Goal: Task Accomplishment & Management: Complete application form

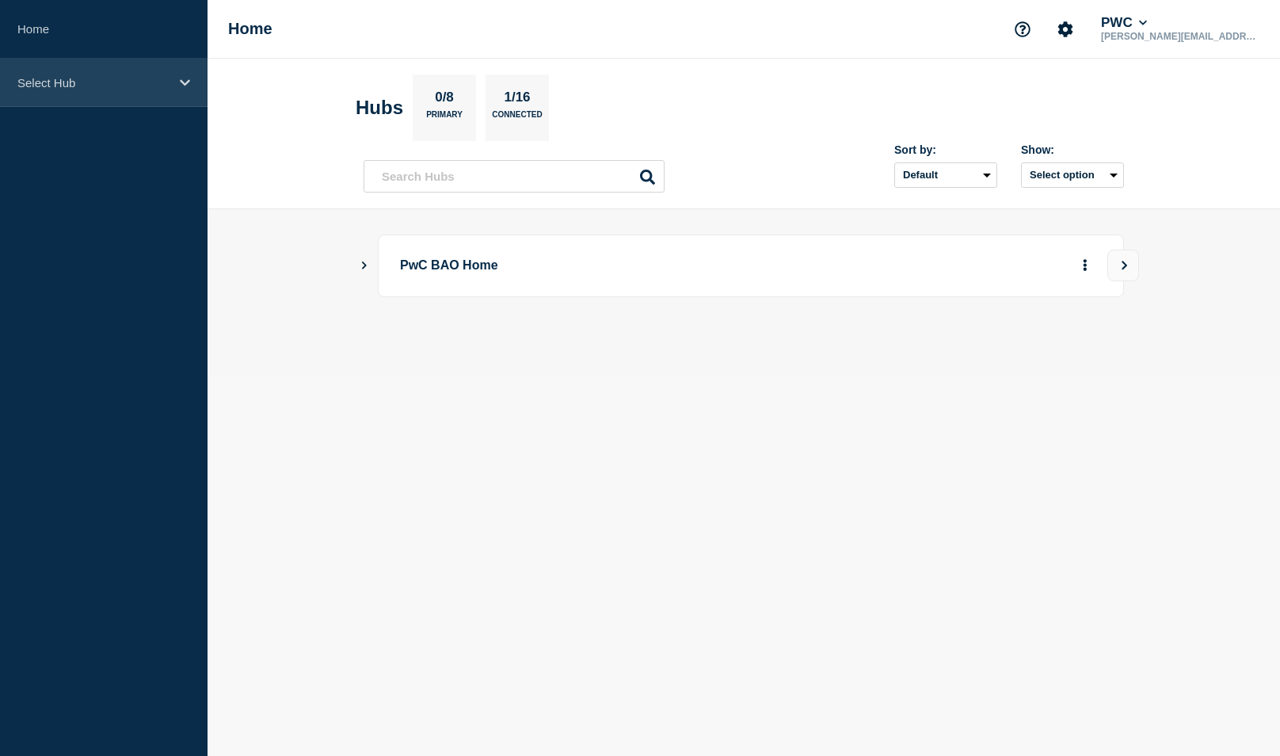
click at [43, 76] on p "Select Hub" at bounding box center [93, 82] width 152 height 13
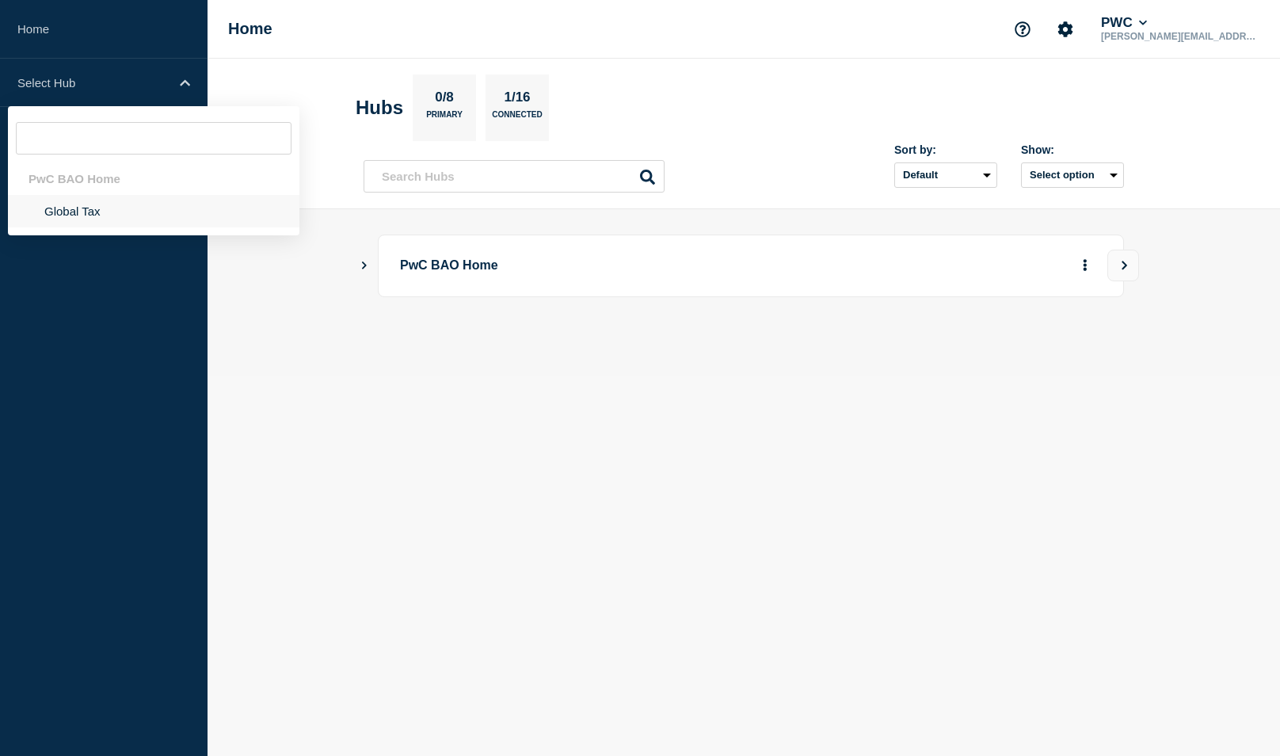
click at [71, 208] on li "Global Tax" at bounding box center [154, 211] width 292 height 32
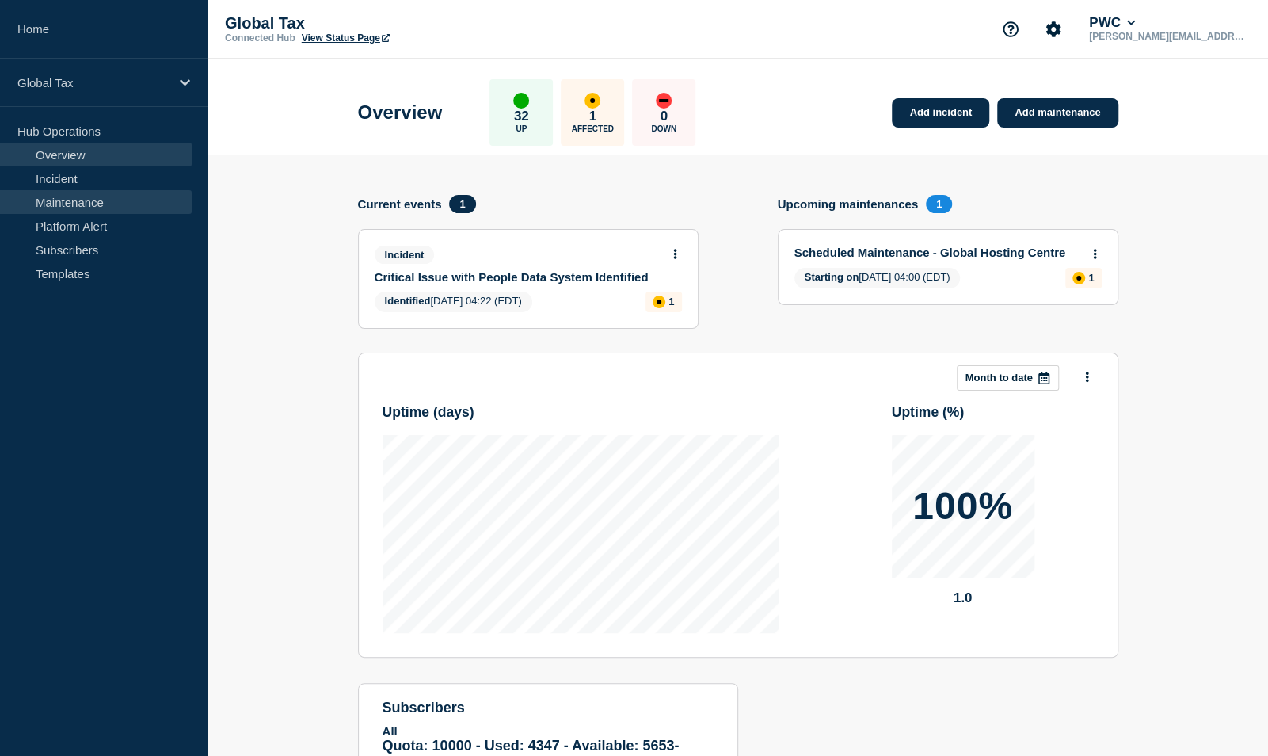
click at [61, 206] on link "Maintenance" at bounding box center [96, 202] width 192 height 24
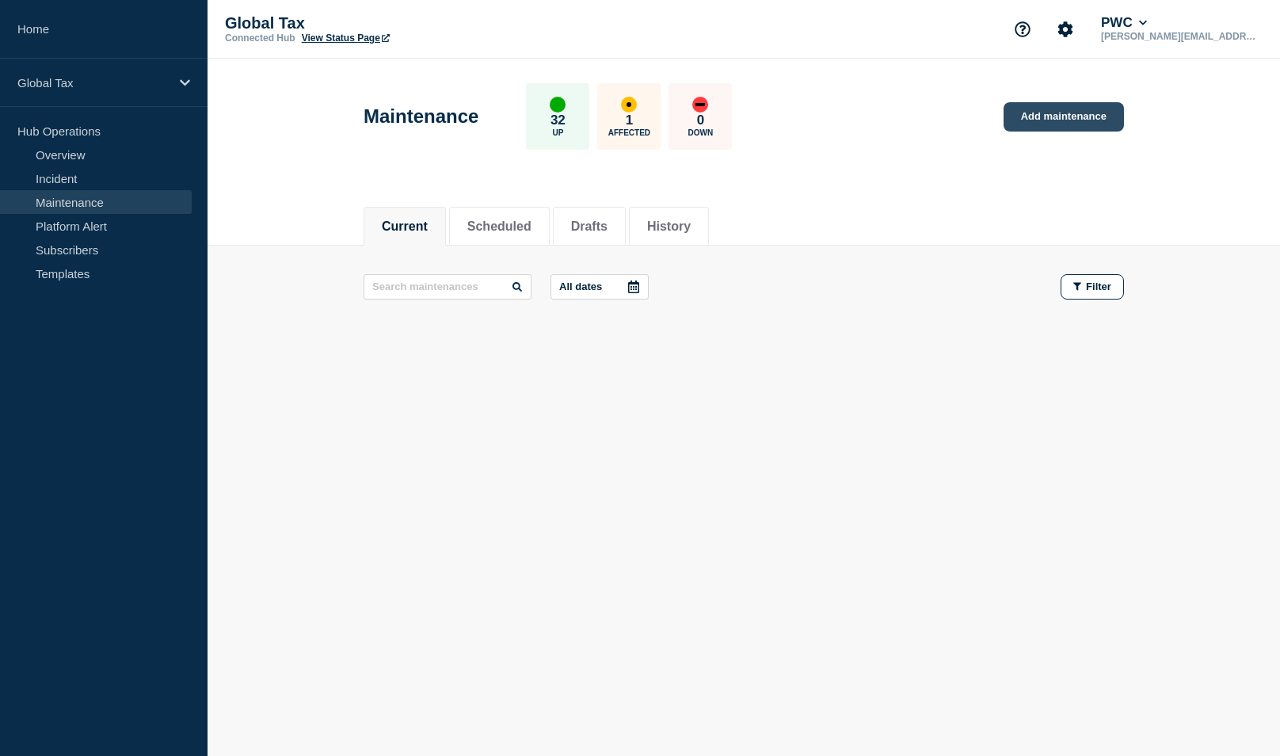
click at [1055, 121] on link "Add maintenance" at bounding box center [1064, 116] width 120 height 29
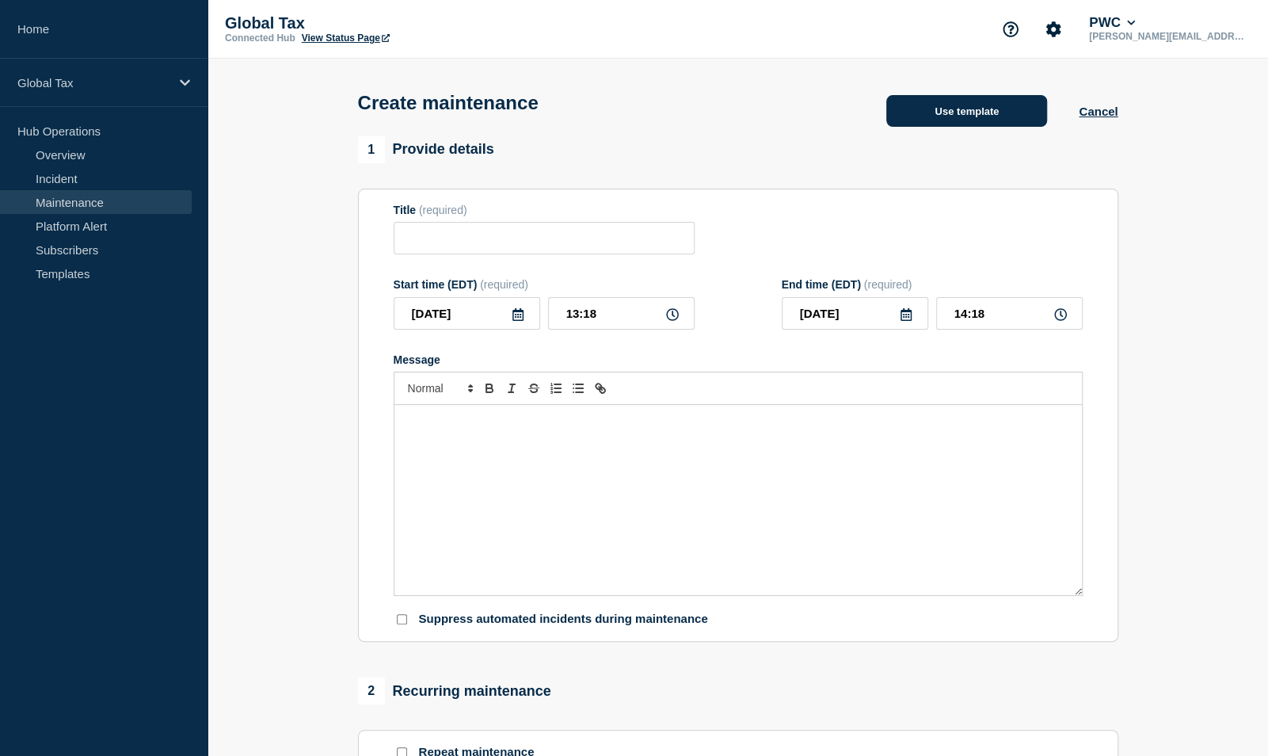
click at [963, 113] on button "Use template" at bounding box center [967, 111] width 161 height 32
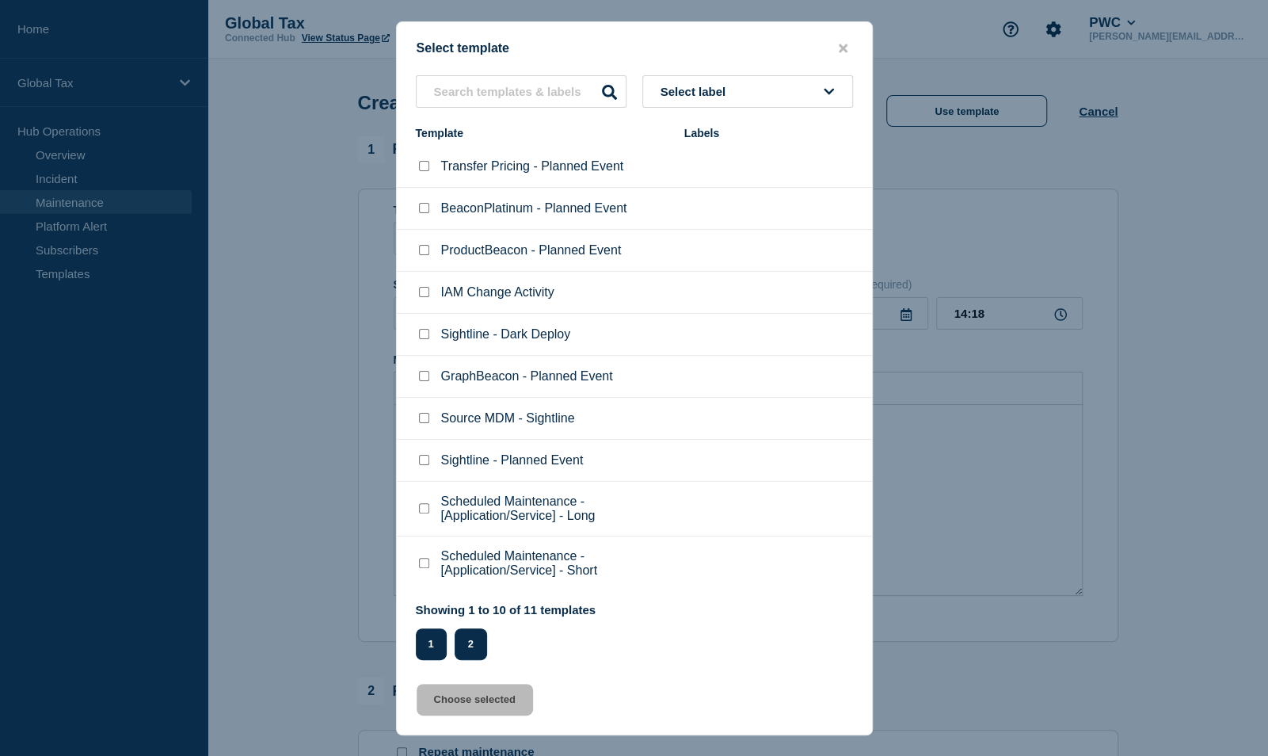
click at [471, 641] on button "2" at bounding box center [471, 644] width 32 height 32
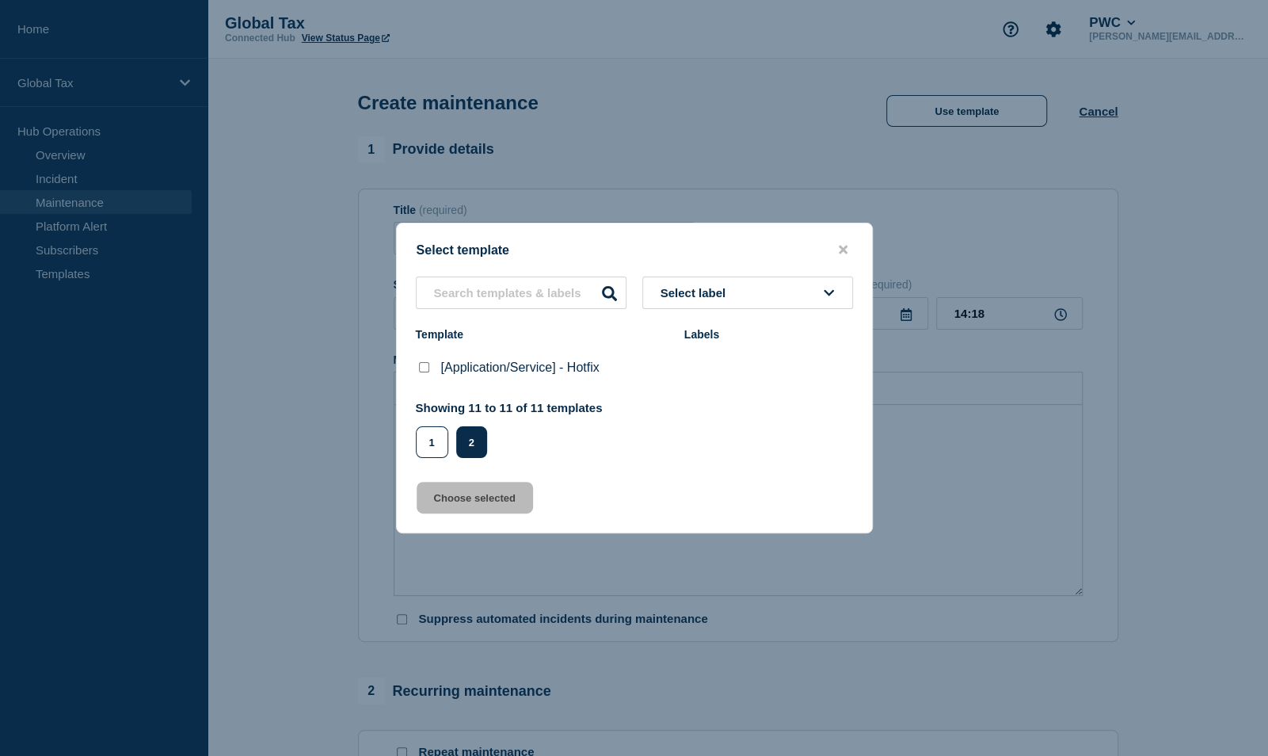
click at [422, 371] on checkbox"] "[Application/Service] - Hotfix checkbox" at bounding box center [424, 367] width 10 height 10
checkbox checkbox"] "true"
click at [439, 501] on button "Choose selected" at bounding box center [475, 498] width 116 height 32
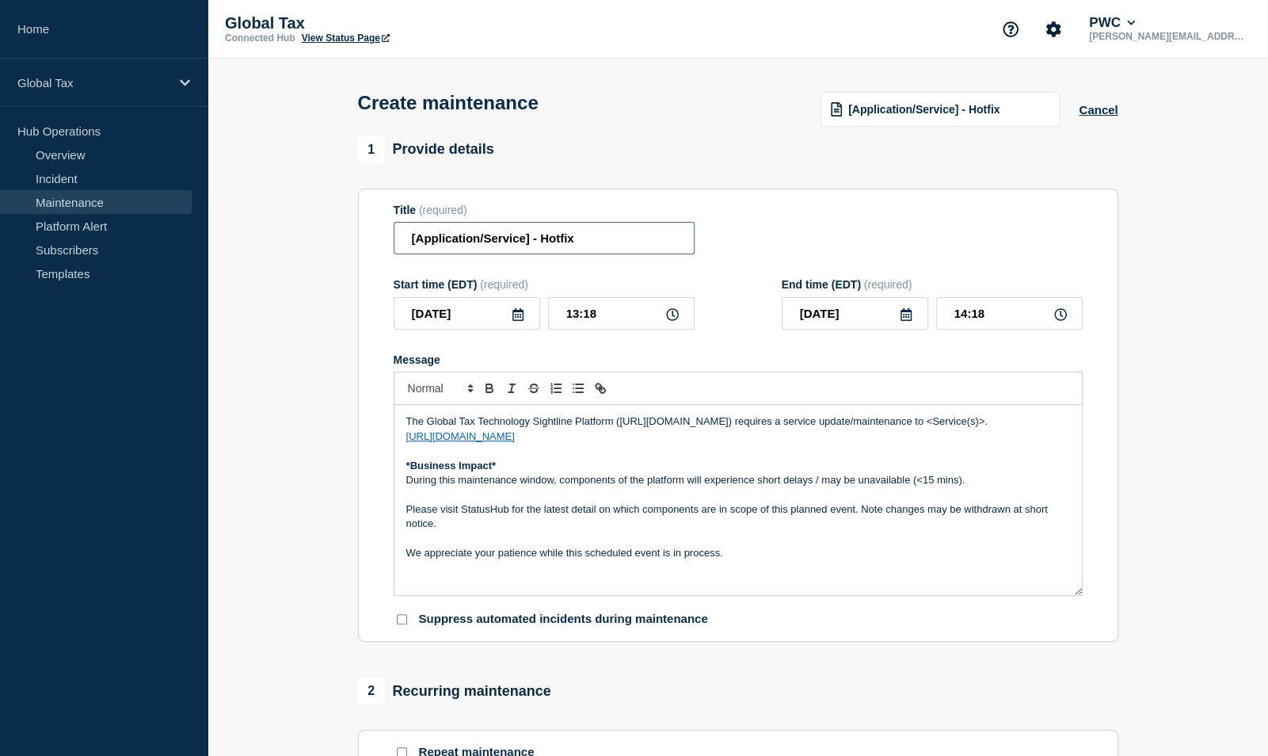
drag, startPoint x: 532, startPoint y: 242, endPoint x: 318, endPoint y: 242, distance: 213.9
click at [318, 242] on section "1 Provide details Title (required) [Application/Service] - Hotfix Start time (E…" at bounding box center [738, 686] width 1061 height 1100
type input "Sightline Engagements - Hotfix"
drag, startPoint x: 616, startPoint y: 316, endPoint x: 544, endPoint y: 315, distance: 72.1
click at [544, 315] on div "[DATE] 13:18" at bounding box center [544, 313] width 301 height 32
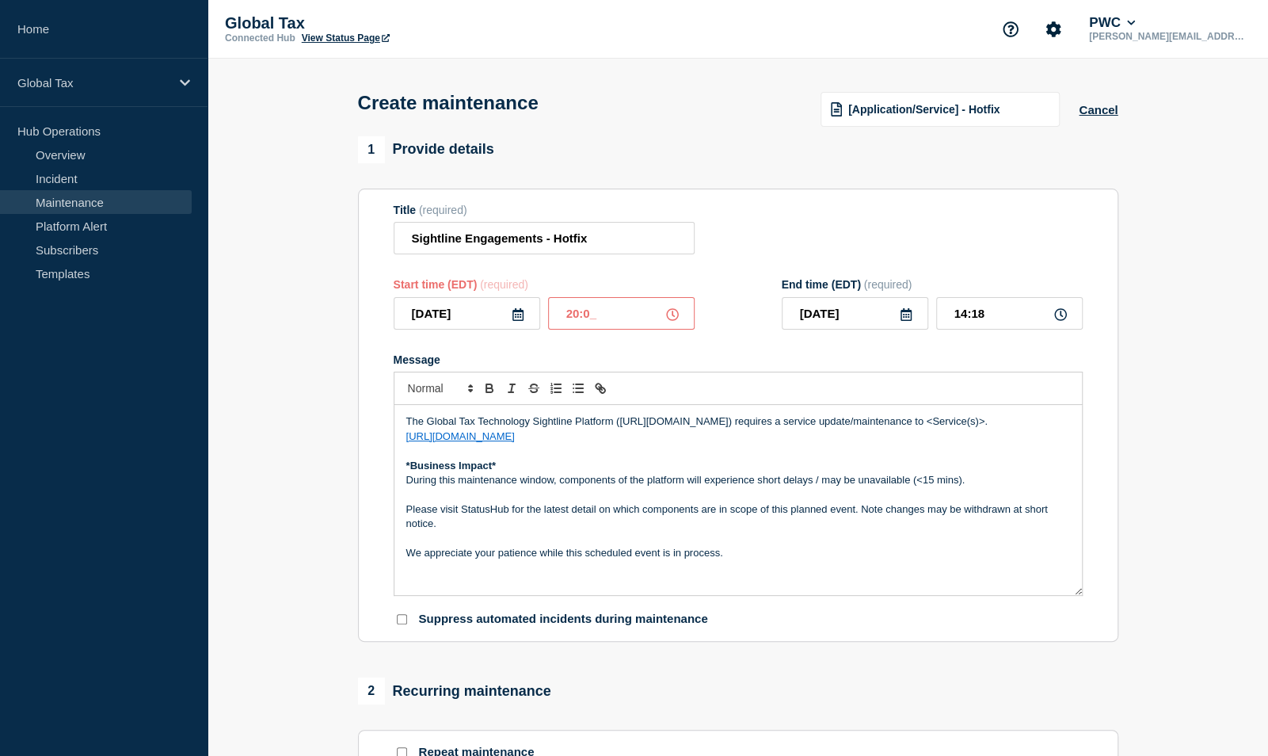
type input "20:00"
type input "21:00"
drag, startPoint x: 990, startPoint y: 418, endPoint x: 929, endPoint y: 418, distance: 61.0
click at [929, 418] on p "The Global Tax Technology Sightline Platform ([URL][DOMAIN_NAME]) requires a se…" at bounding box center [738, 421] width 664 height 14
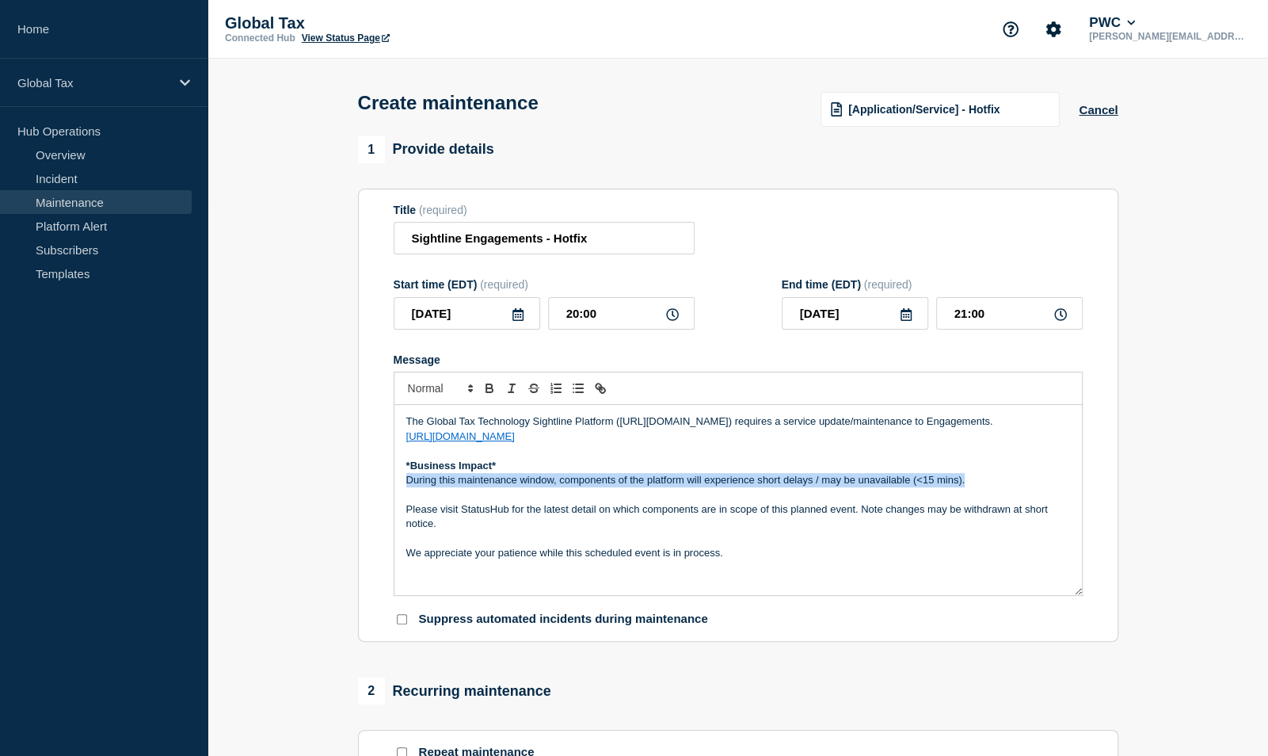
drag, startPoint x: 982, startPoint y: 483, endPoint x: 371, endPoint y: 490, distance: 611.7
click at [371, 490] on section "Title (required) Sightline Engagements - Hotfix Start time (EDT) (required) [DA…" at bounding box center [738, 416] width 761 height 454
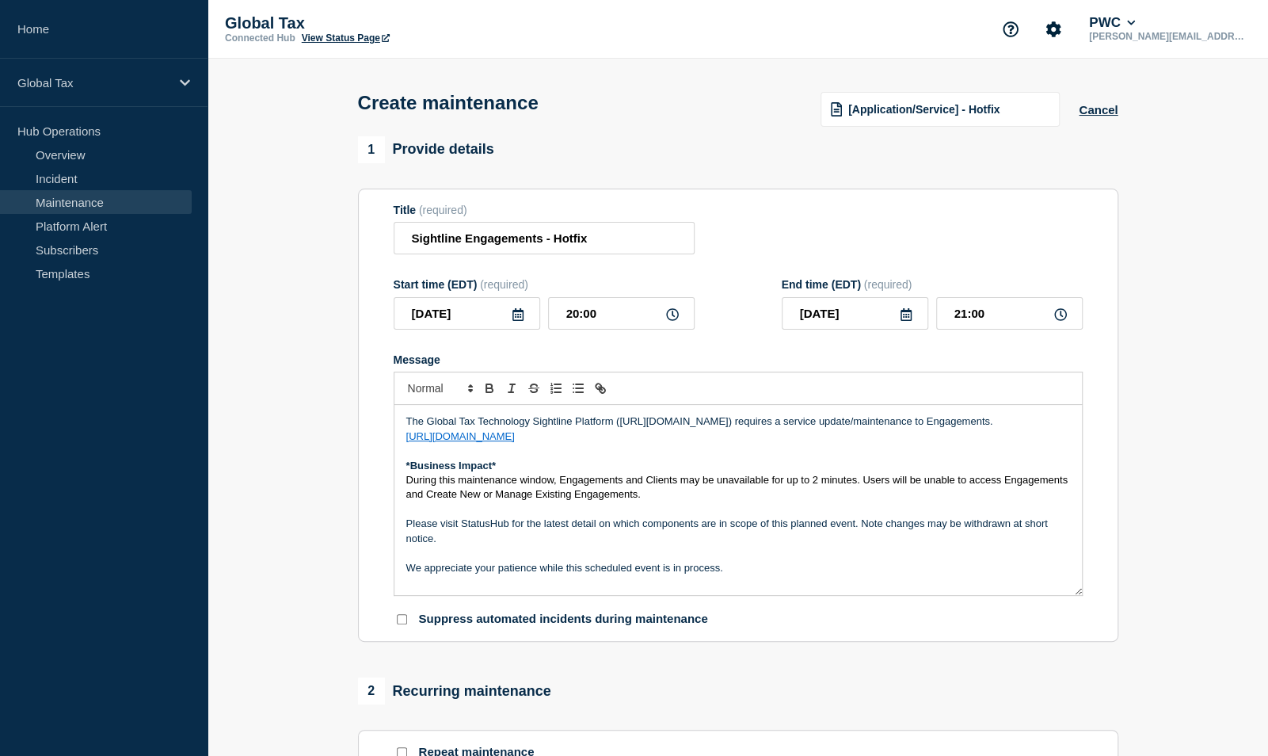
drag, startPoint x: 642, startPoint y: 502, endPoint x: 401, endPoint y: 483, distance: 241.6
click at [402, 486] on div "The Global Tax Technology Sightline Platform ([URL][DOMAIN_NAME]) requires a se…" at bounding box center [739, 500] width 688 height 190
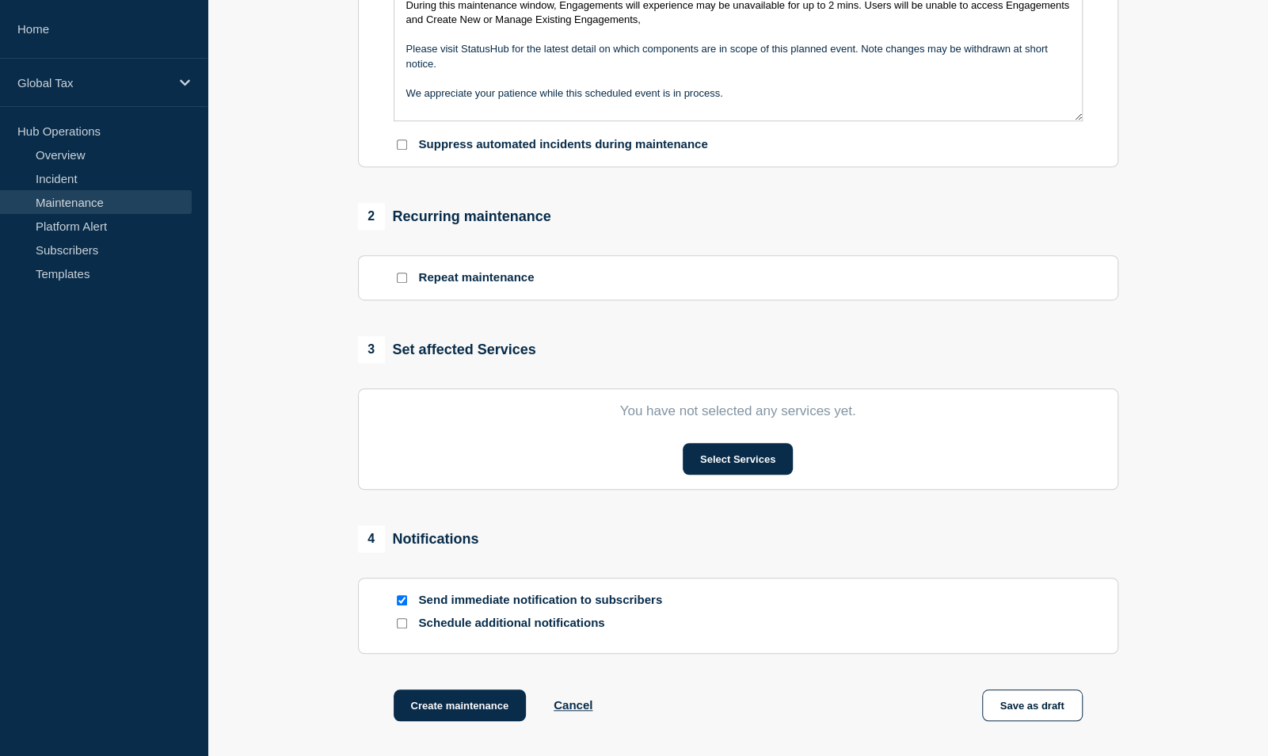
scroll to position [475, 0]
click at [709, 467] on button "Select Services" at bounding box center [738, 458] width 110 height 32
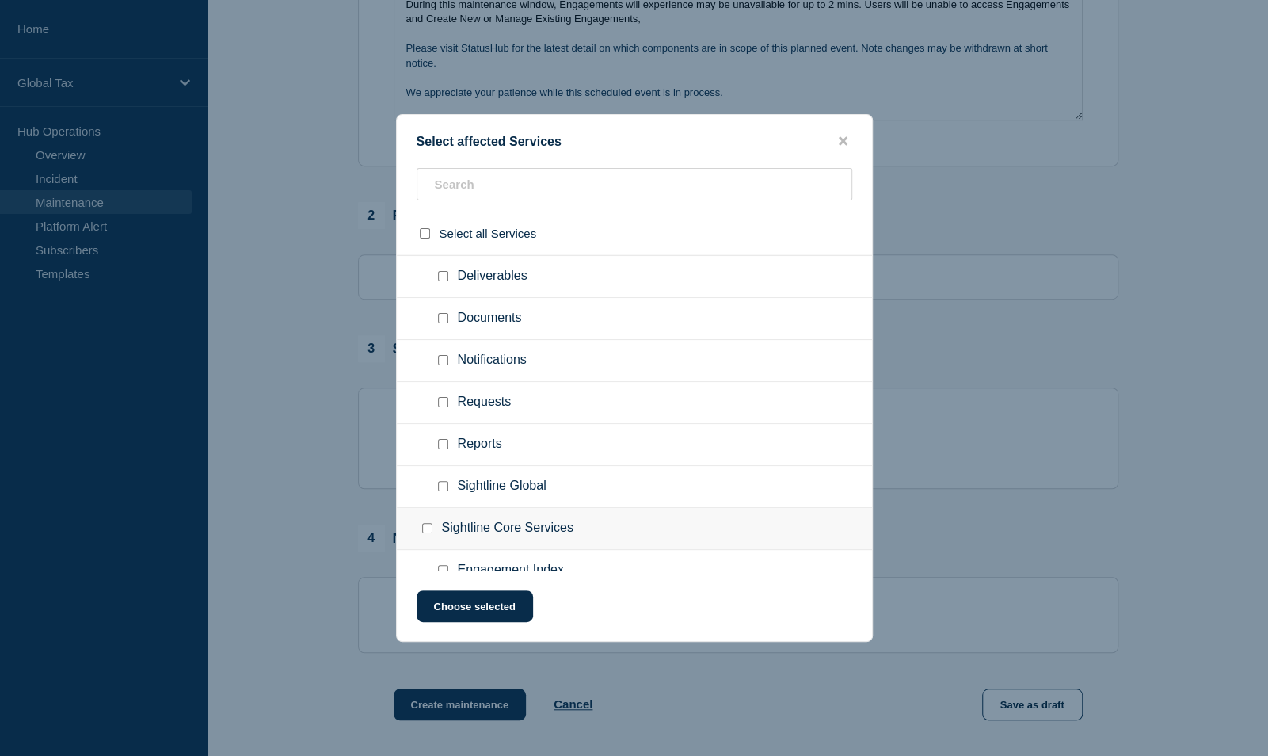
scroll to position [1505, 0]
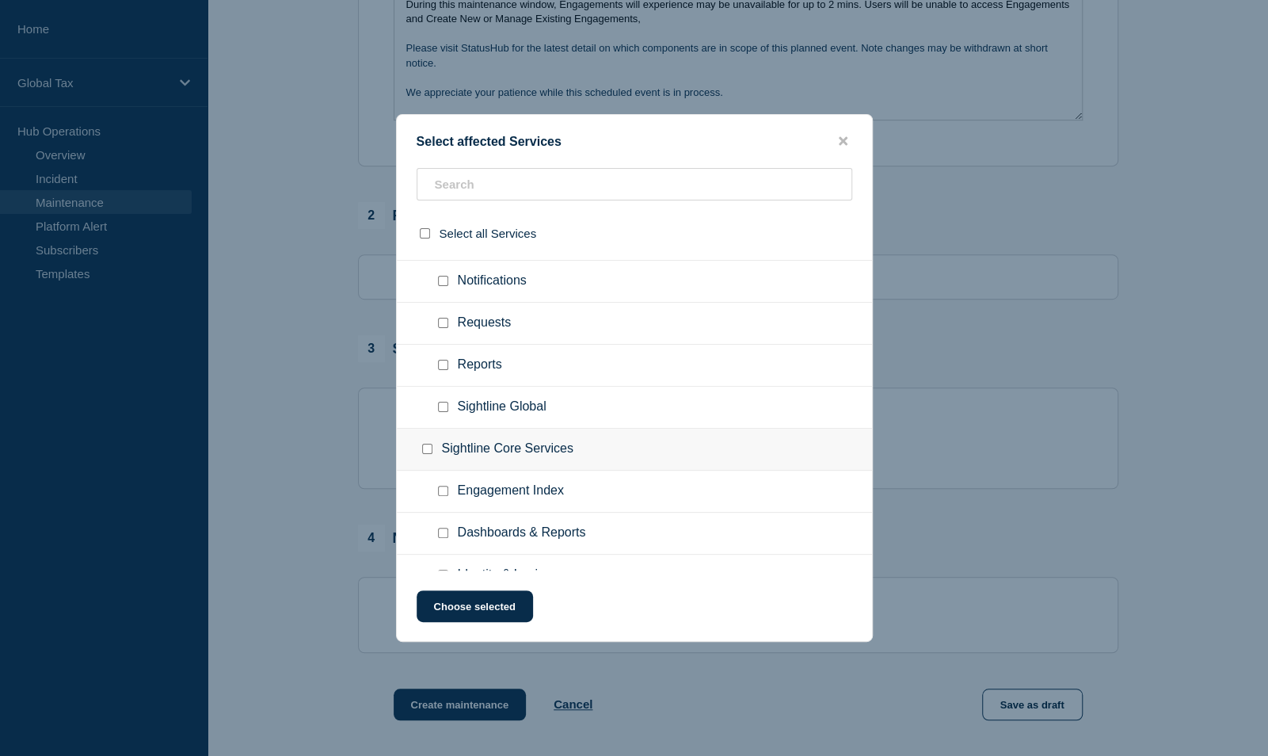
click at [448, 399] on div at bounding box center [446, 407] width 23 height 16
click at [447, 402] on input "Sightline Global checkbox" at bounding box center [443, 407] width 10 height 10
checkbox input "true"
click at [444, 486] on input "Engagement Index checkbox" at bounding box center [443, 491] width 10 height 10
checkbox input "true"
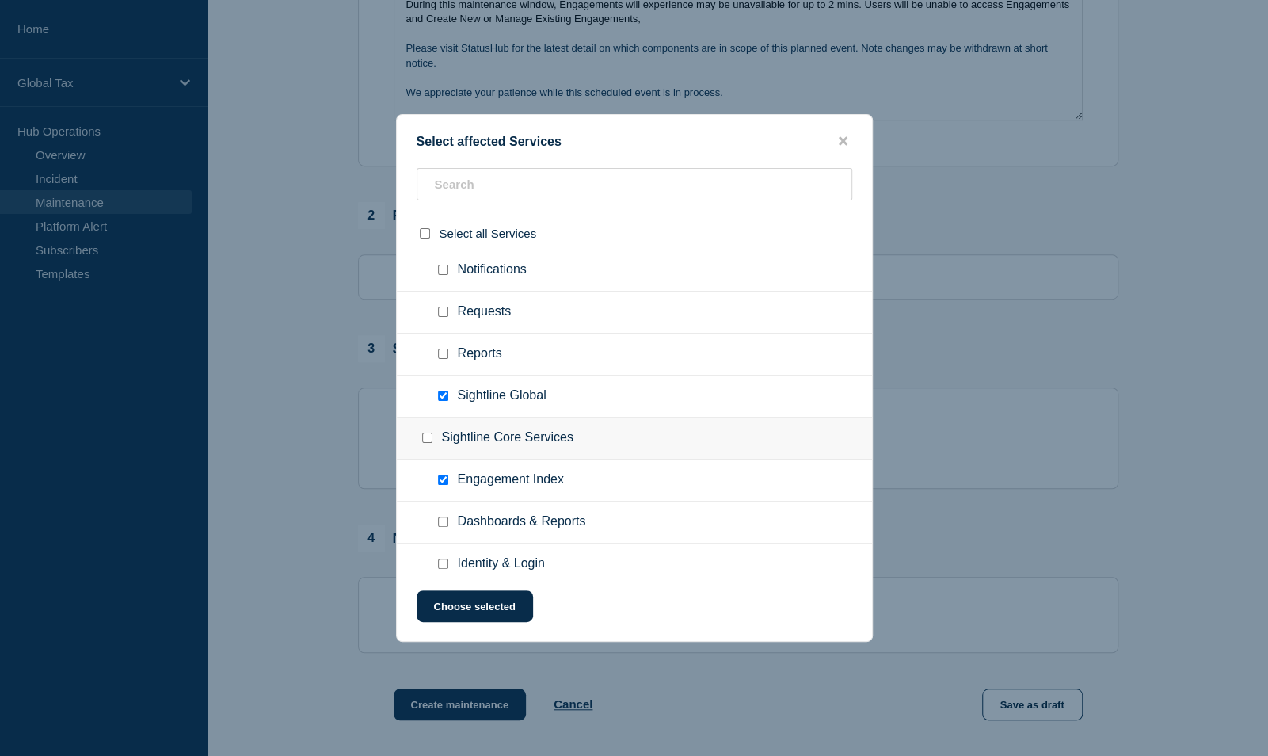
scroll to position [1520, 0]
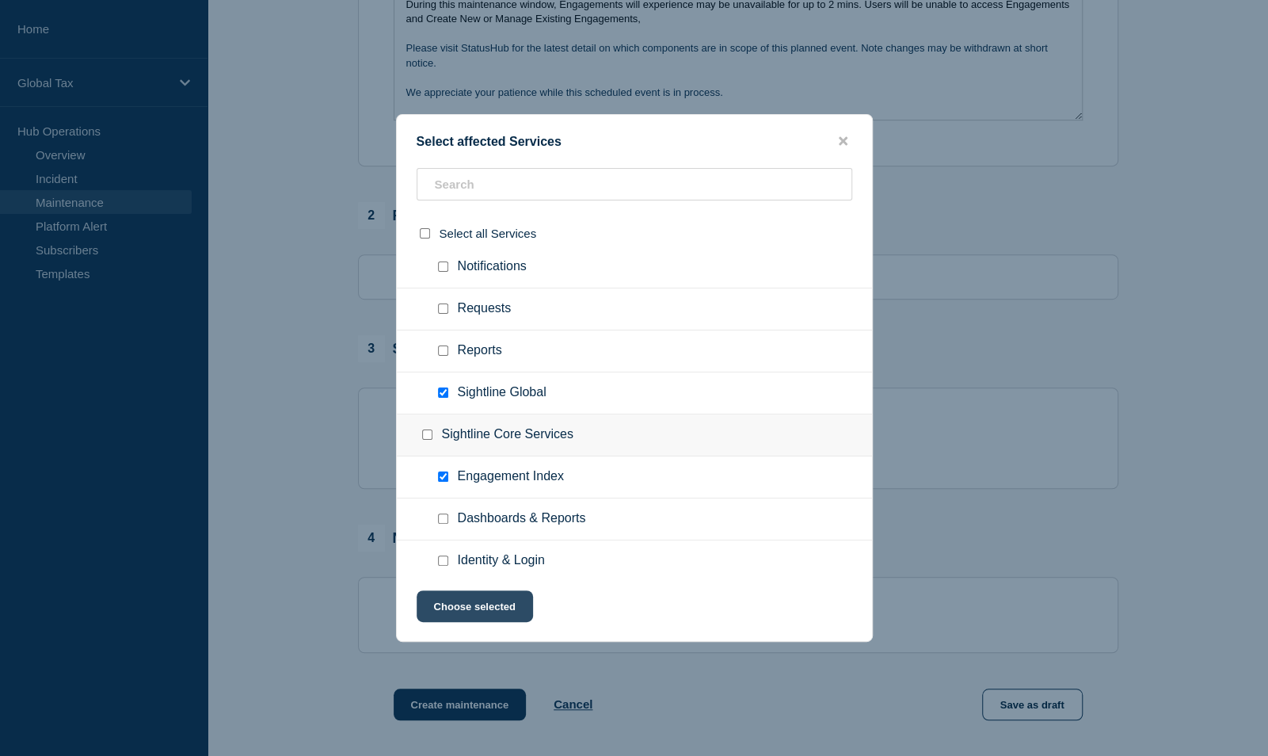
click at [445, 612] on button "Choose selected" at bounding box center [475, 606] width 116 height 32
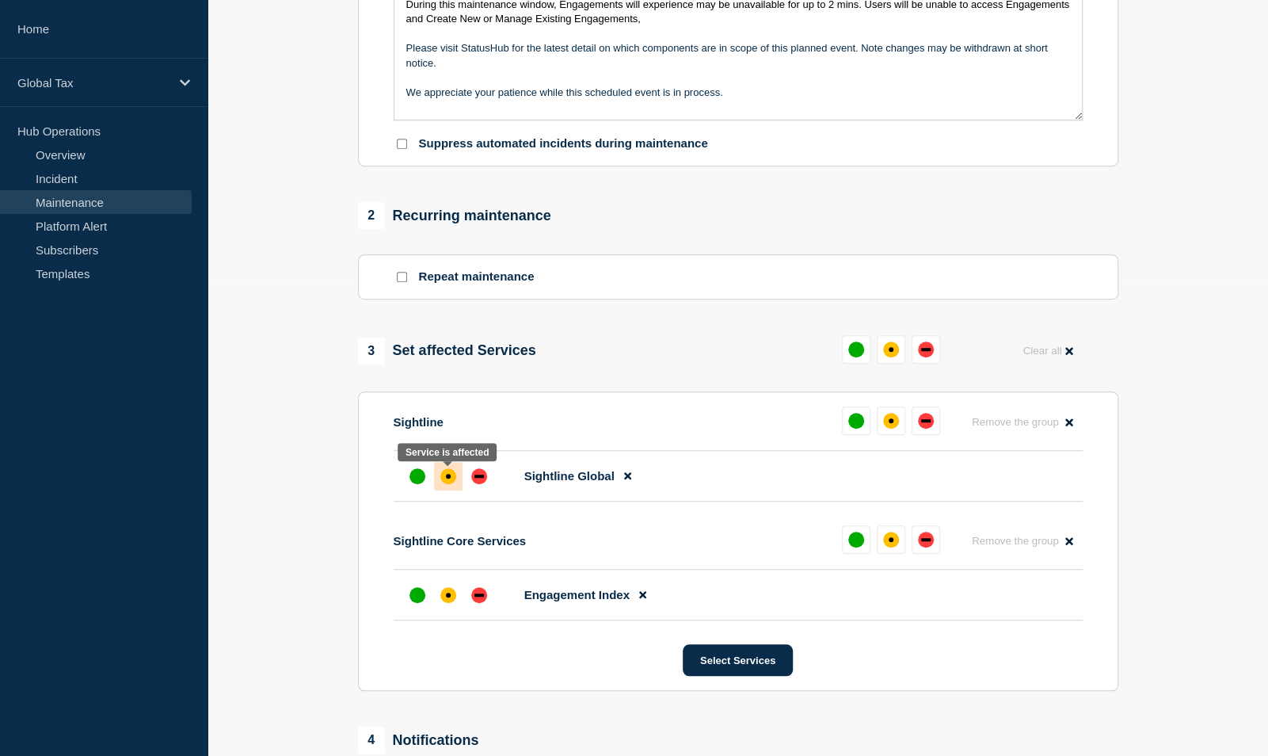
click at [447, 483] on div "affected" at bounding box center [448, 476] width 16 height 16
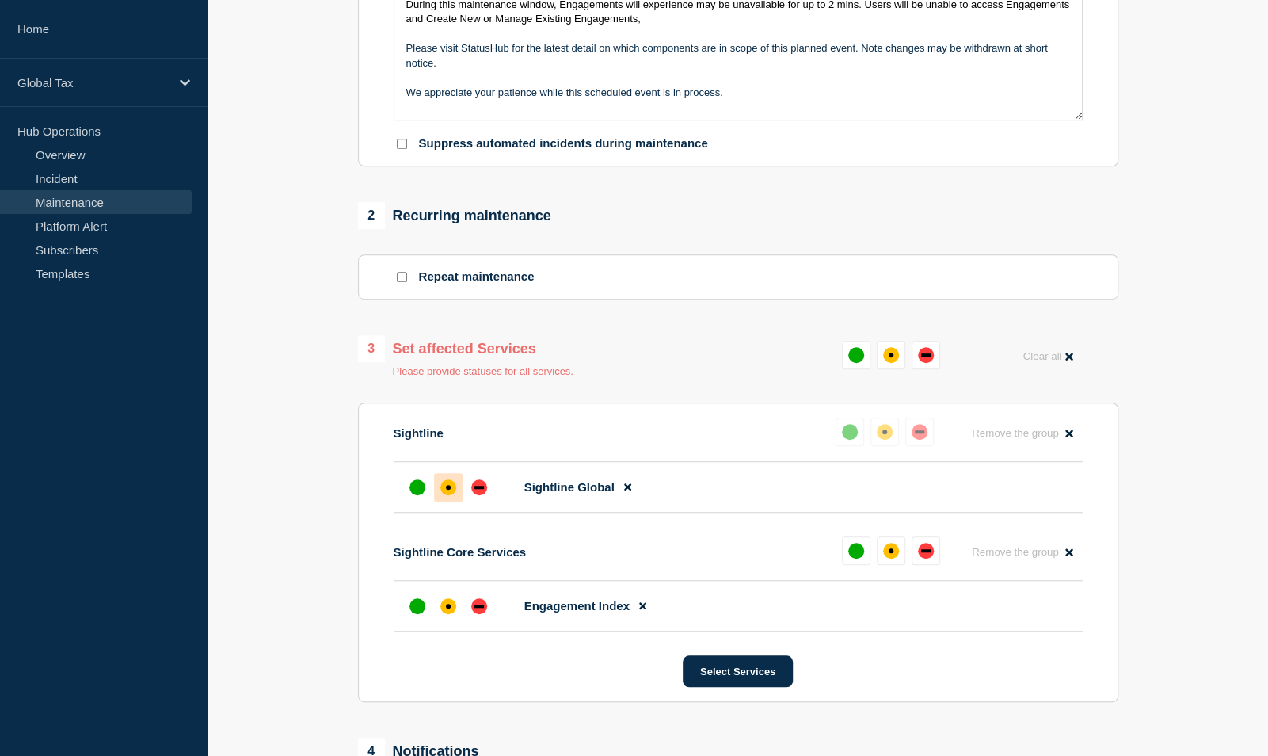
click at [447, 597] on div at bounding box center [448, 606] width 29 height 29
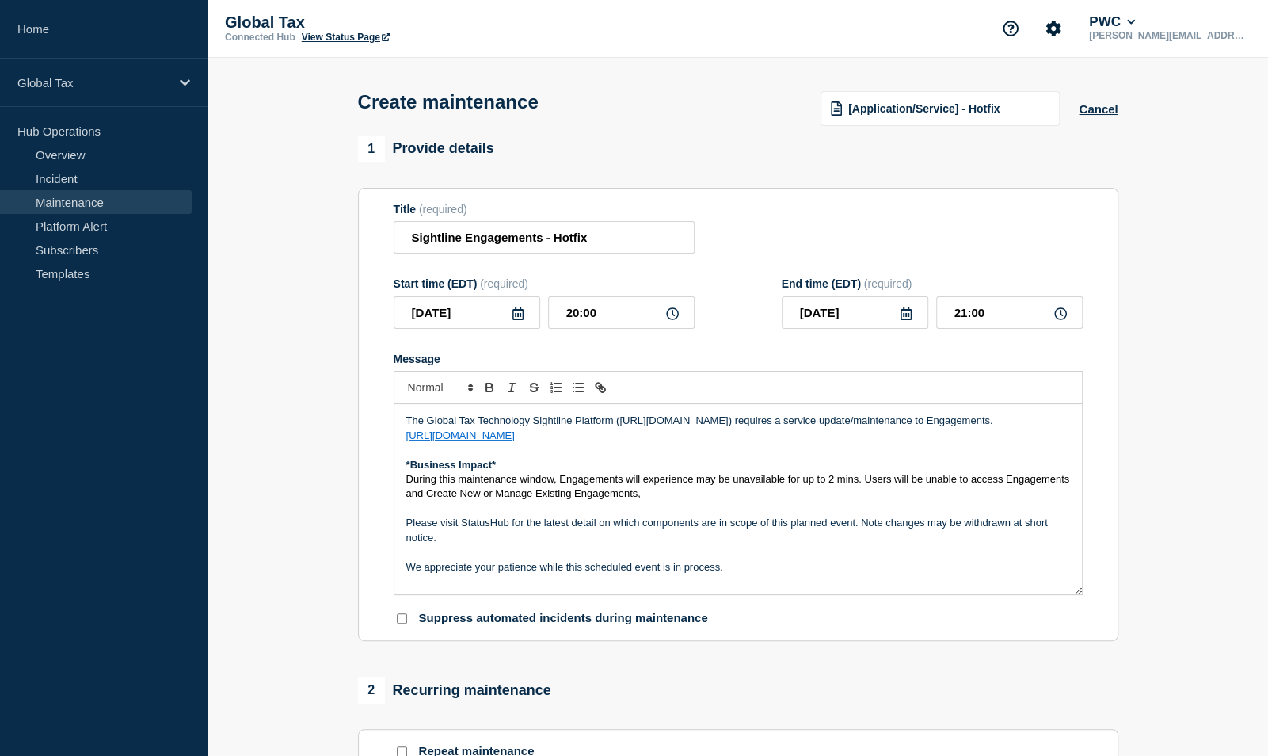
scroll to position [0, 0]
drag, startPoint x: 690, startPoint y: 482, endPoint x: 625, endPoint y: 479, distance: 65.0
click at [625, 479] on span "During this maintenance window, Engagements will experience may be unavailable …" at bounding box center [739, 487] width 666 height 26
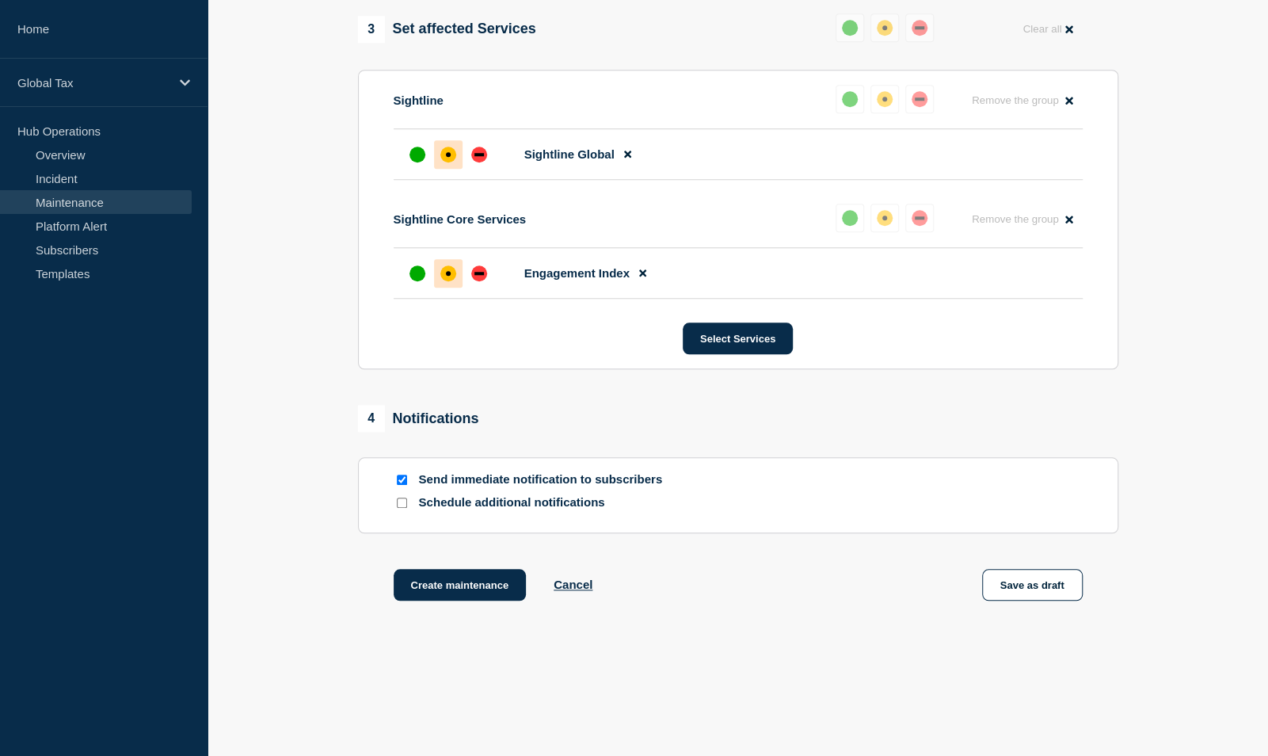
scroll to position [748, 0]
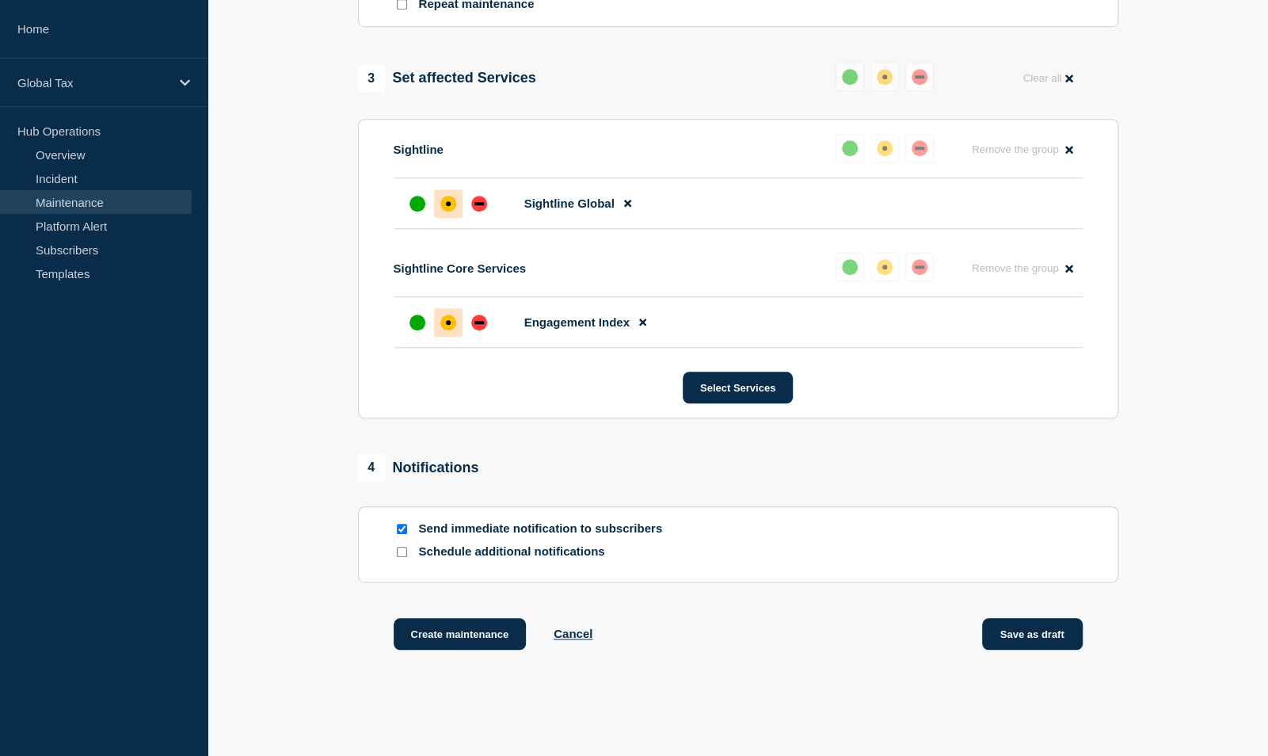
click at [993, 637] on button "Save as draft" at bounding box center [1032, 634] width 101 height 32
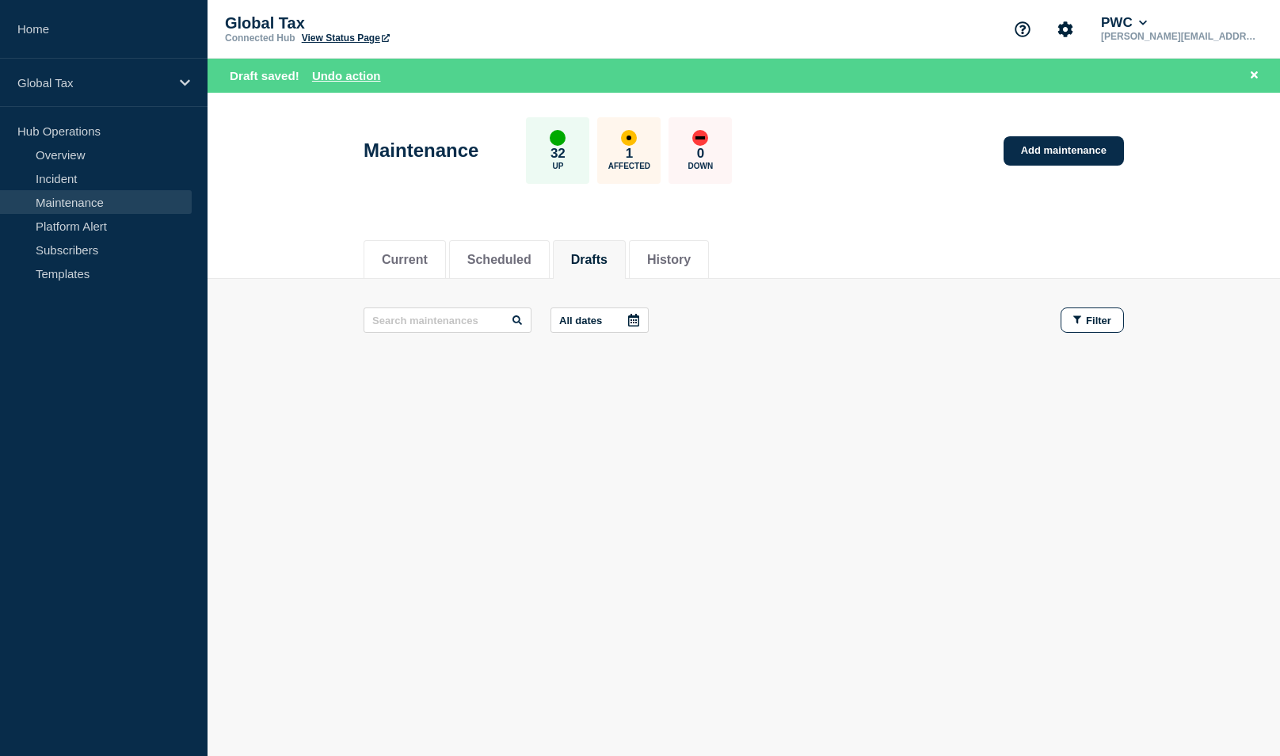
click at [53, 493] on aside "Home Global Tax Hub Operations Overview Incident Maintenance Platform Alert Sub…" at bounding box center [104, 378] width 208 height 756
click at [372, 69] on button "Reload" at bounding box center [383, 75] width 40 height 13
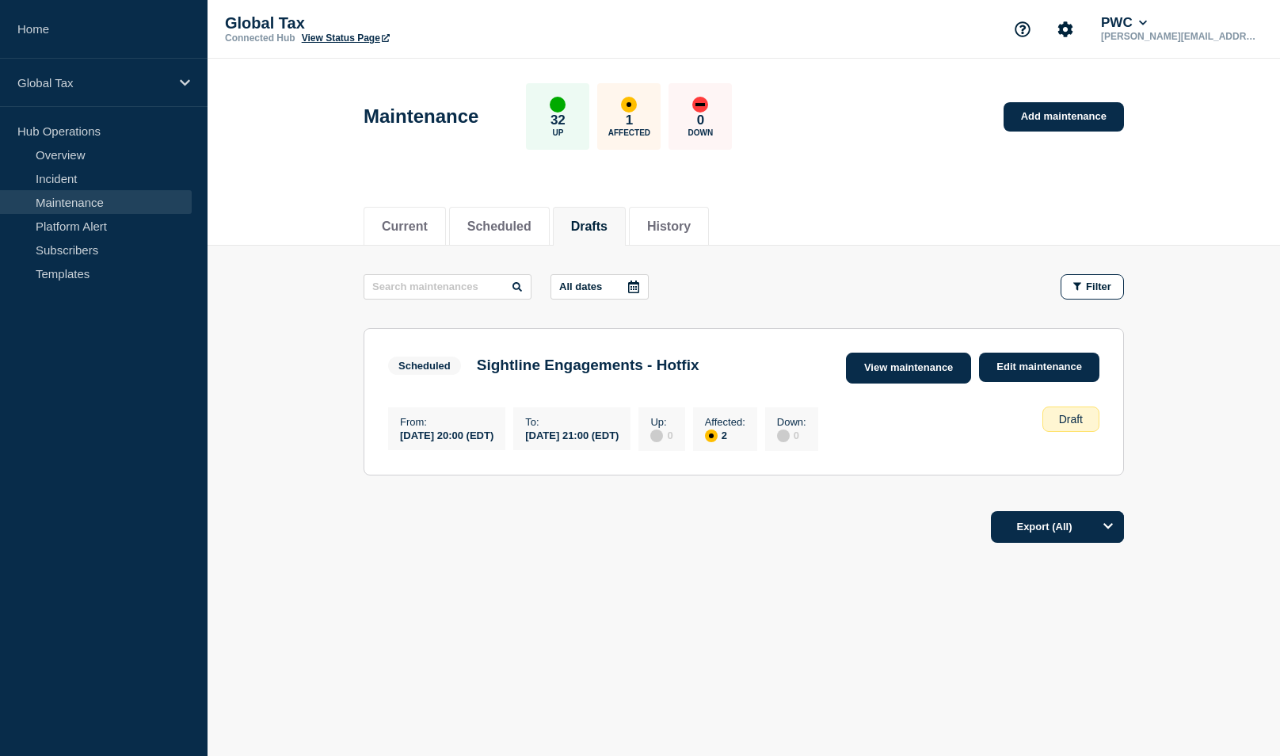
click at [922, 367] on link "View maintenance" at bounding box center [908, 368] width 125 height 31
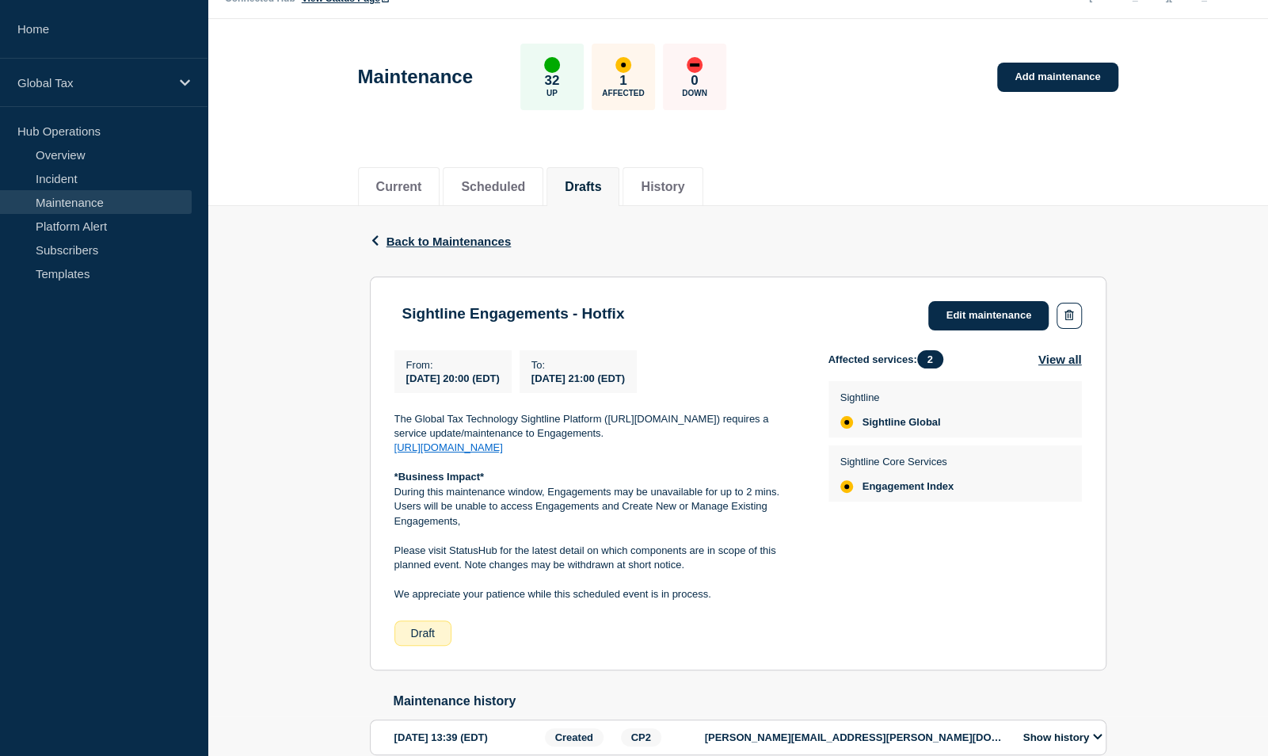
scroll to position [116, 0]
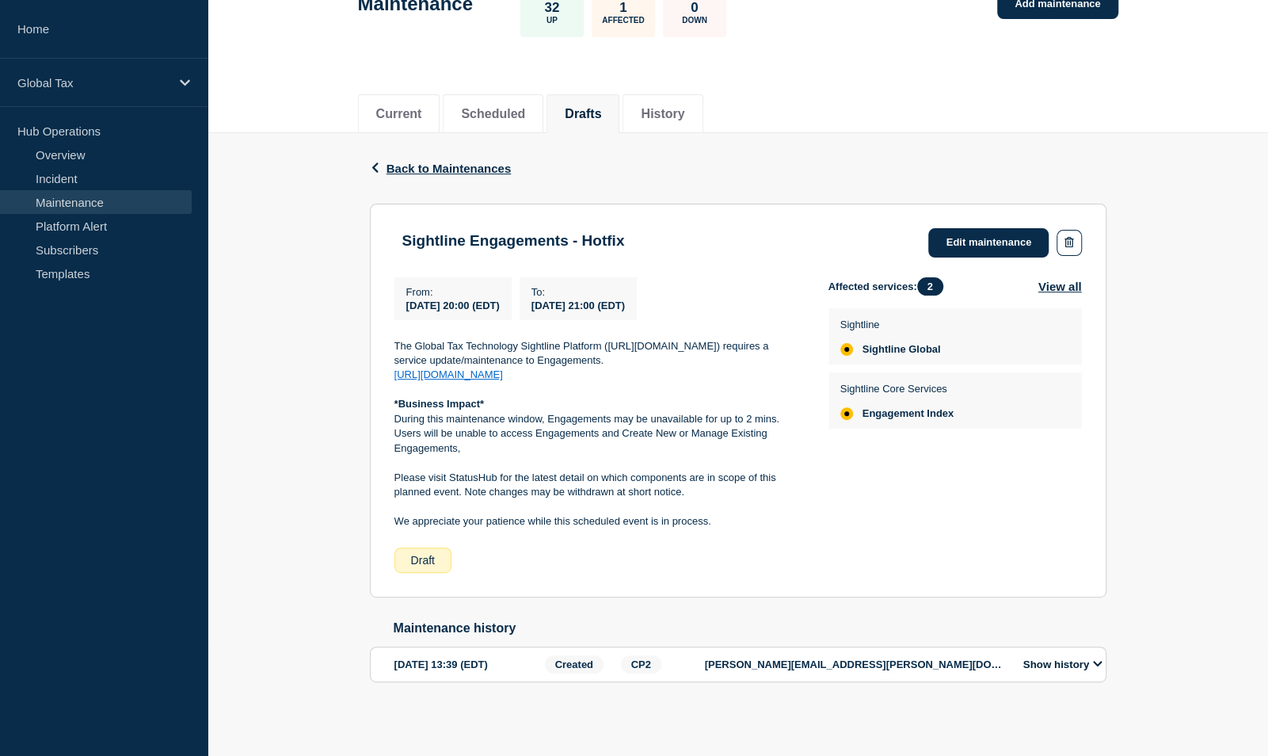
click at [29, 550] on aside "Home Global Tax Hub Operations Overview Incident Maintenance Platform Alert Sub…" at bounding box center [104, 378] width 208 height 756
click at [167, 483] on aside "Home Global Tax Hub Operations Overview Incident Maintenance Platform Alert Sub…" at bounding box center [104, 378] width 208 height 756
click at [951, 235] on link "Edit maintenance" at bounding box center [989, 242] width 120 height 29
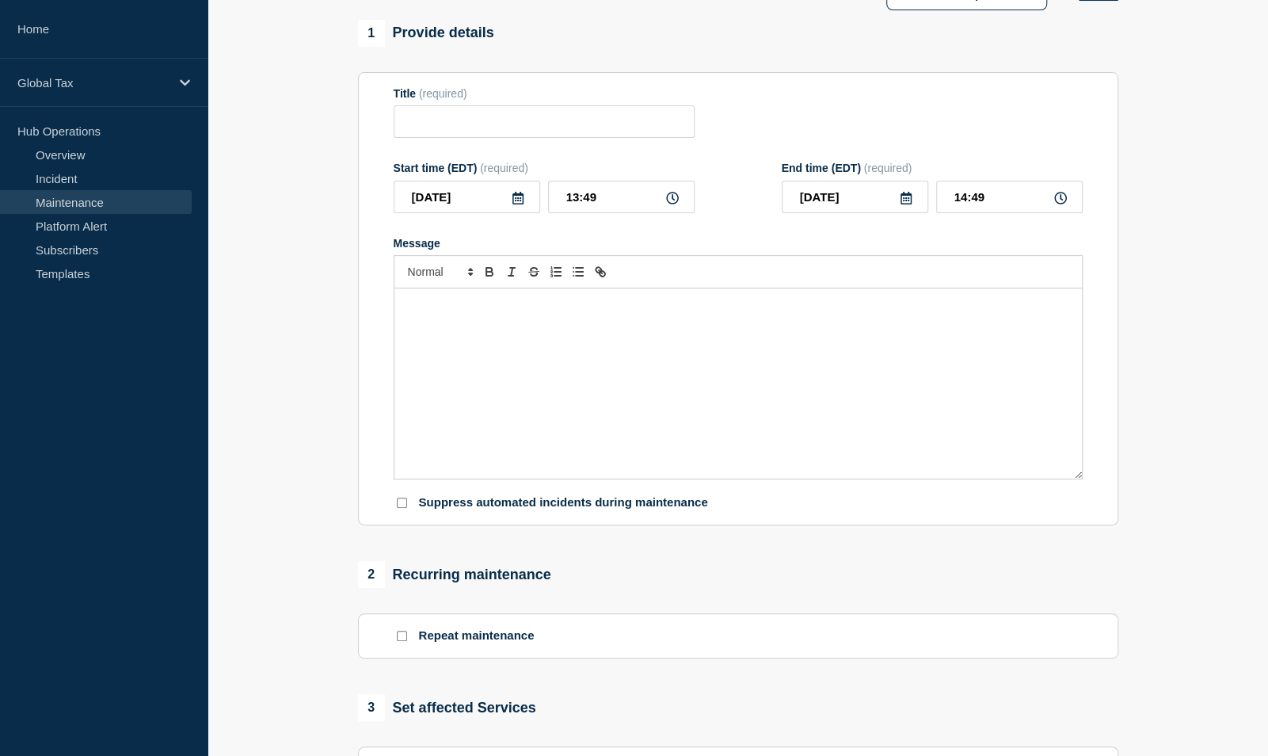
type input "Sightline Engagements - Hotfix"
type input "20:00"
type input "21:00"
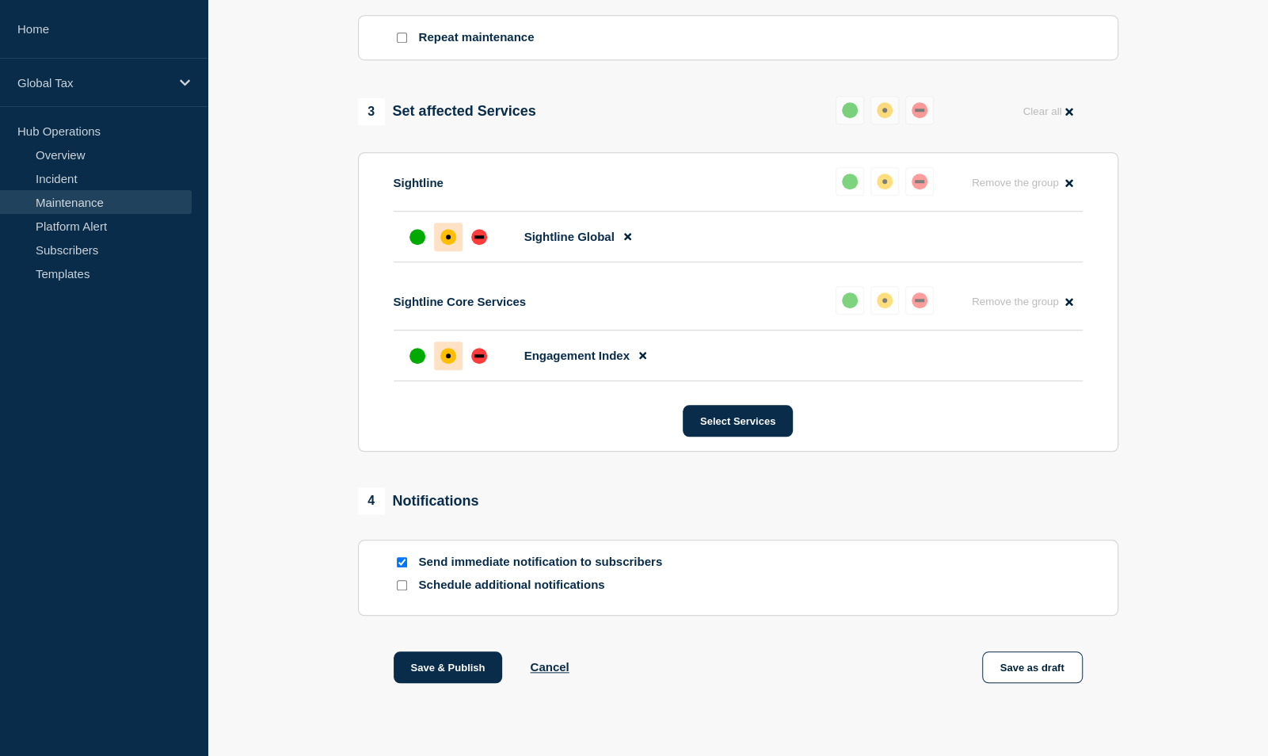
scroll to position [748, 0]
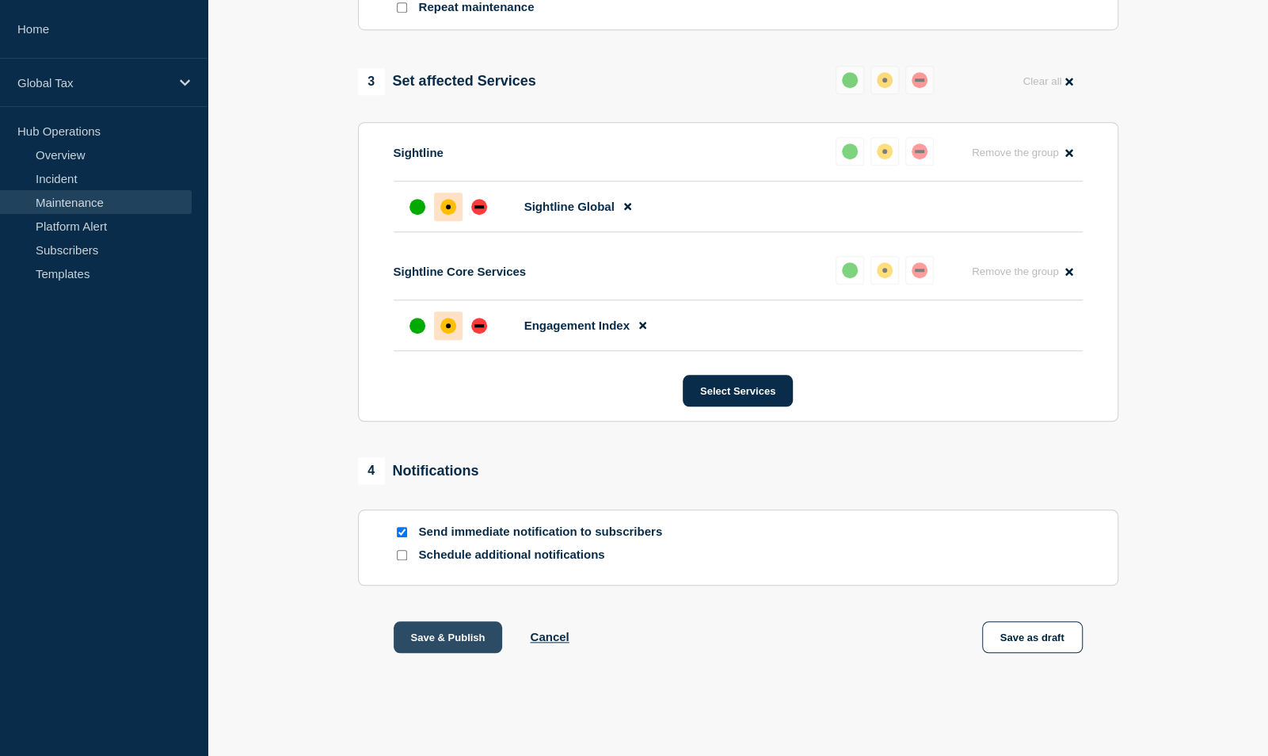
click at [425, 643] on button "Save & Publish" at bounding box center [448, 637] width 109 height 32
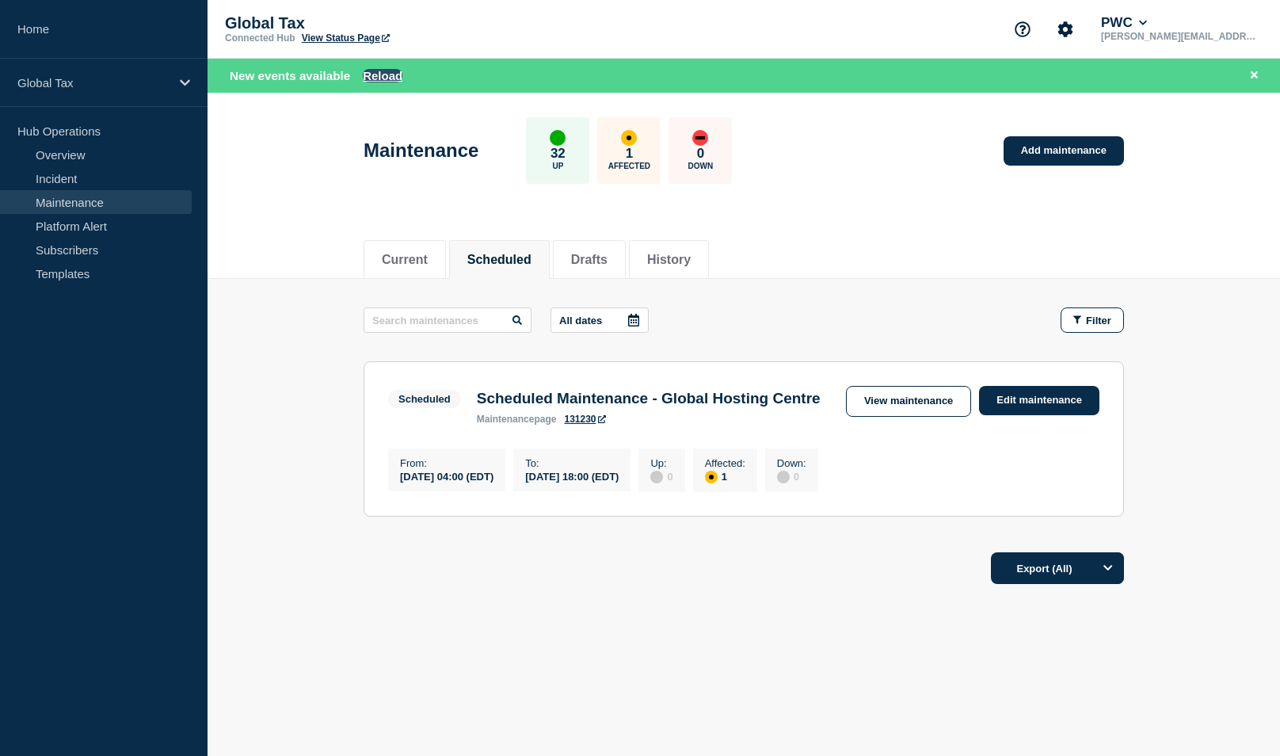
click at [378, 73] on button "Reload" at bounding box center [383, 75] width 40 height 13
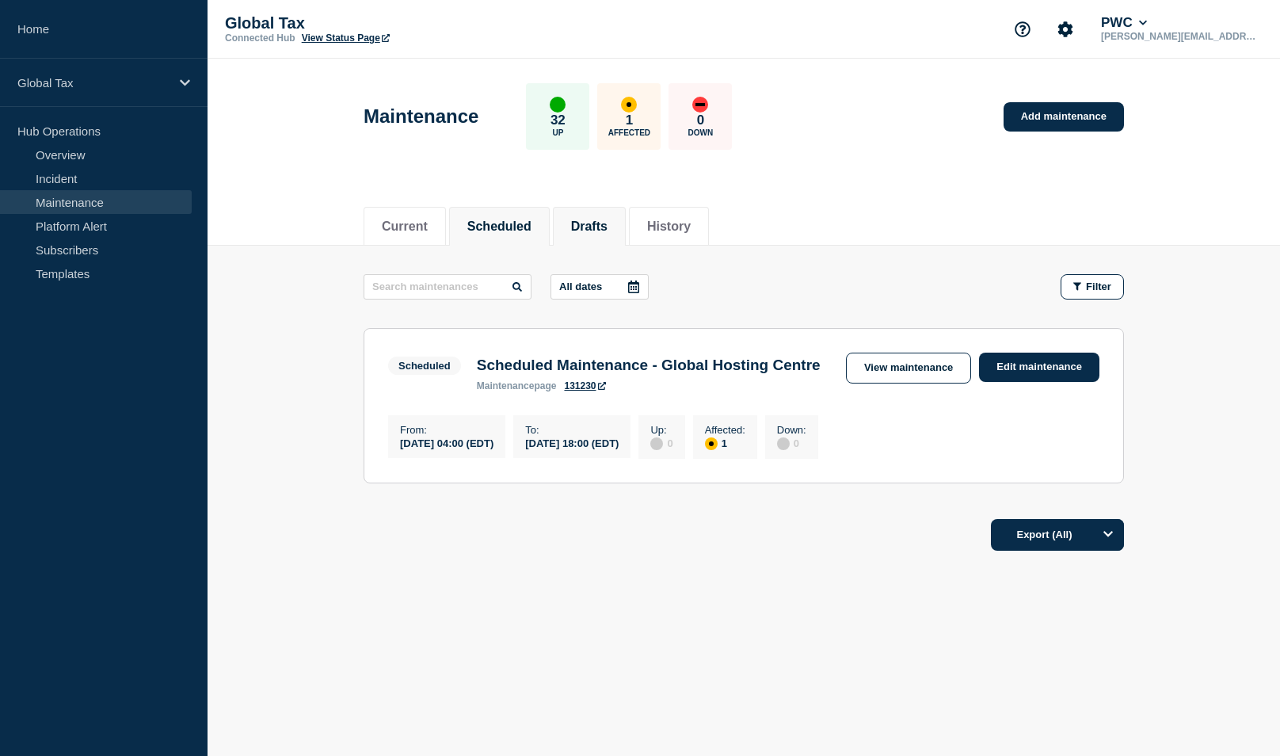
click at [590, 220] on button "Drafts" at bounding box center [589, 226] width 36 height 14
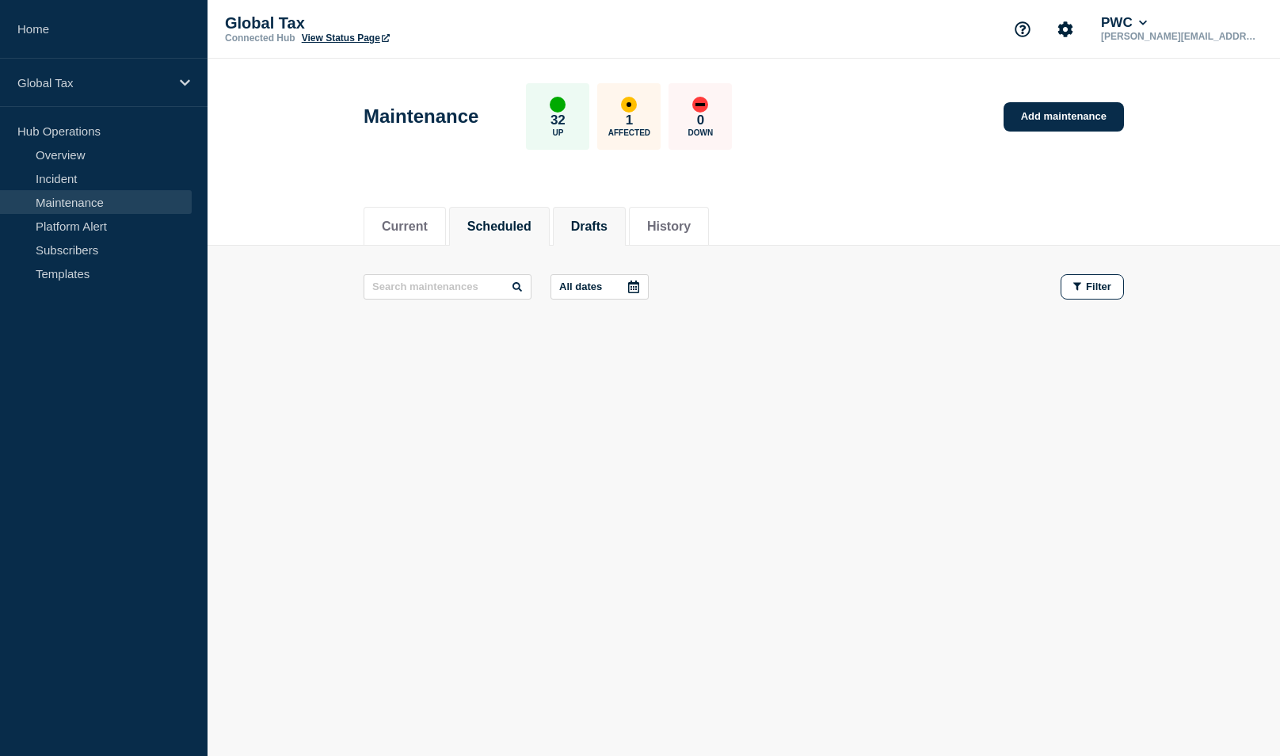
click at [514, 225] on button "Scheduled" at bounding box center [499, 226] width 64 height 14
